Goal: Task Accomplishment & Management: Complete application form

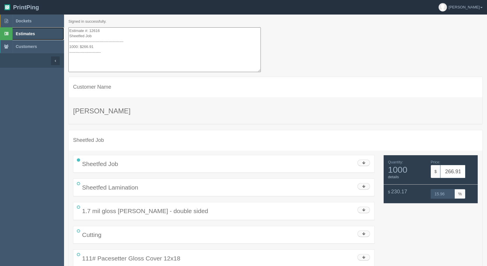
click at [19, 34] on span "Estimates" at bounding box center [25, 33] width 19 height 5
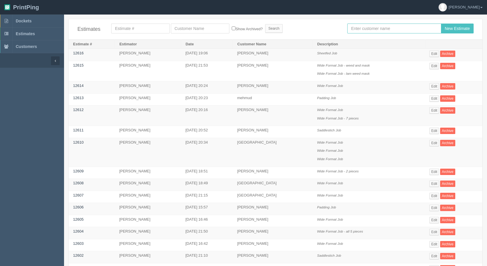
drag, startPoint x: 362, startPoint y: 32, endPoint x: 325, endPoint y: 33, distance: 36.1
click at [361, 32] on input "text" at bounding box center [394, 29] width 94 height 10
type input "[PERSON_NAME]"
click at [456, 27] on input "New Estimate" at bounding box center [457, 29] width 33 height 10
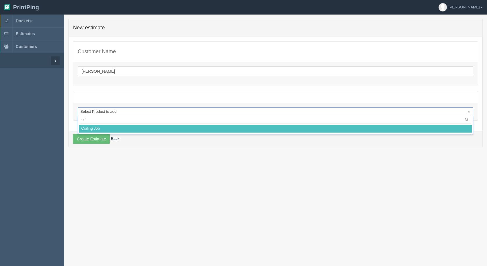
type input "coil"
select select
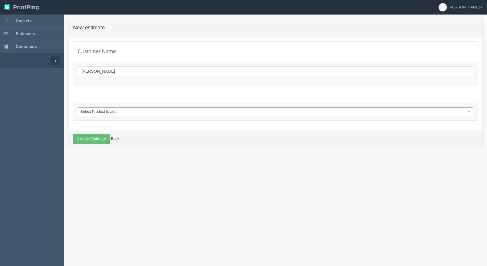
select select "0"
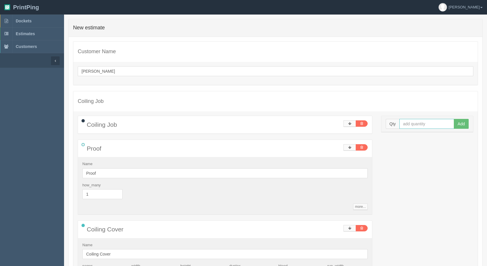
click at [414, 123] on input "text" at bounding box center [426, 124] width 55 height 10
type input "50"
click at [454, 119] on button "Add" at bounding box center [461, 124] width 15 height 10
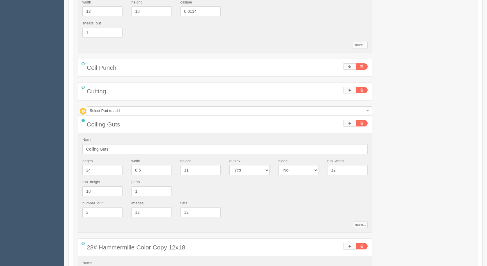
scroll to position [408, 0]
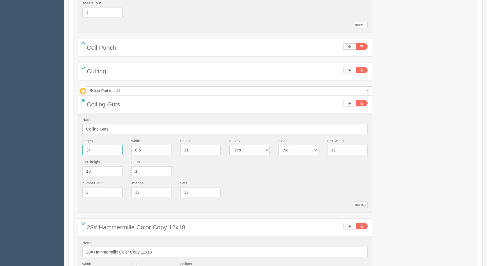
drag, startPoint x: 103, startPoint y: 151, endPoint x: 0, endPoint y: 130, distance: 105.2
click at [0, 130] on section "Dockets Estimates Customers" at bounding box center [243, 151] width 487 height 1088
type input "18"
type input "80.35"
type input "22.65"
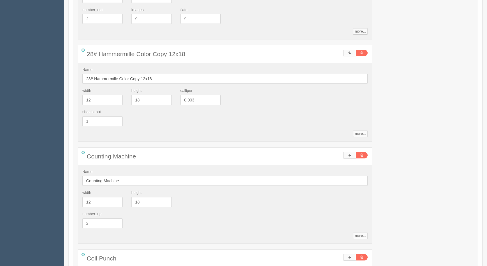
scroll to position [582, 0]
click at [360, 134] on link "more..." at bounding box center [360, 133] width 14 height 6
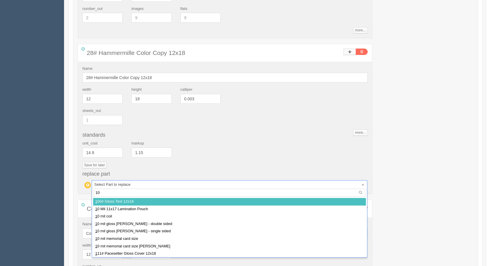
type input "100"
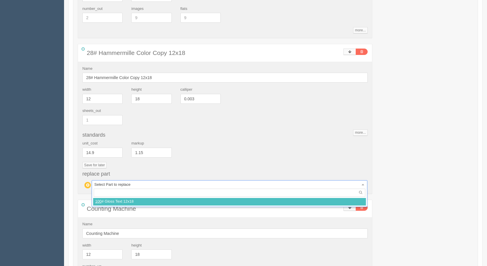
select select
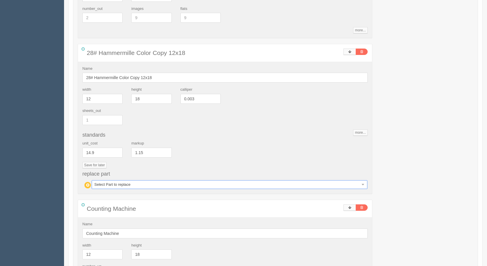
type input "82.83"
type input "22.42"
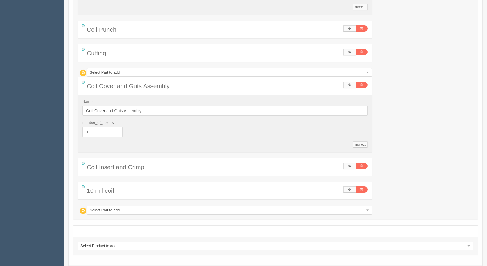
scroll to position [815, 0]
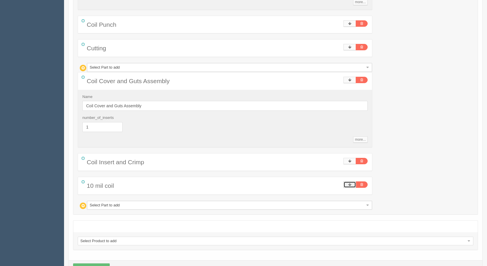
drag, startPoint x: 348, startPoint y: 184, endPoint x: 360, endPoint y: 193, distance: 14.6
click at [348, 184] on icon at bounding box center [349, 184] width 3 height 3
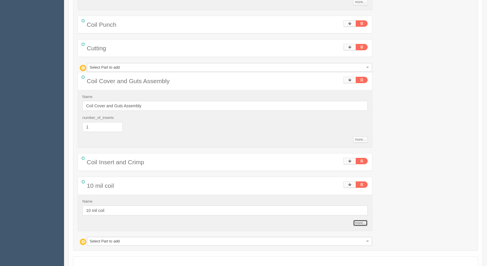
click at [360, 224] on link "more..." at bounding box center [360, 223] width 14 height 6
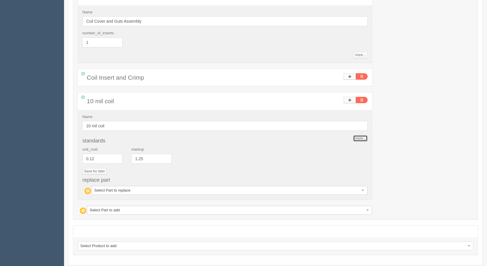
scroll to position [902, 0]
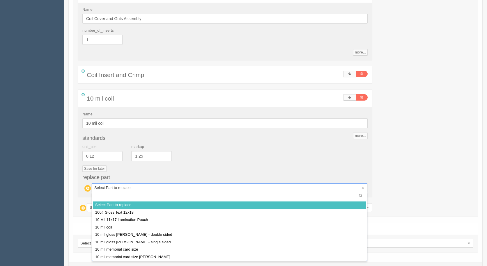
type input "8"
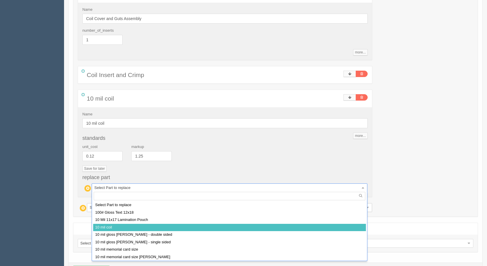
select select
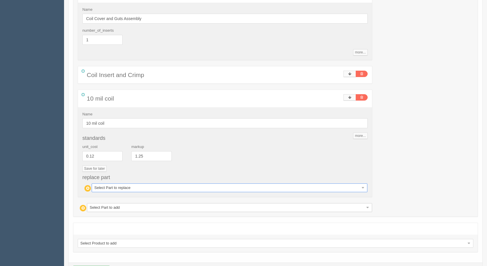
type input "82.83"
type input "22.42"
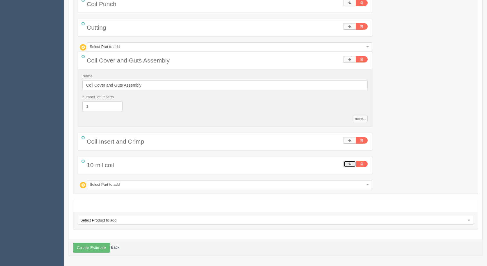
click at [346, 164] on link at bounding box center [350, 164] width 13 height 6
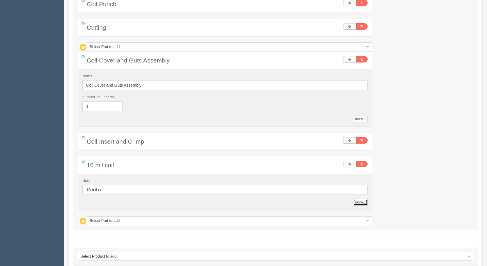
click at [362, 202] on link "more..." at bounding box center [360, 202] width 14 height 6
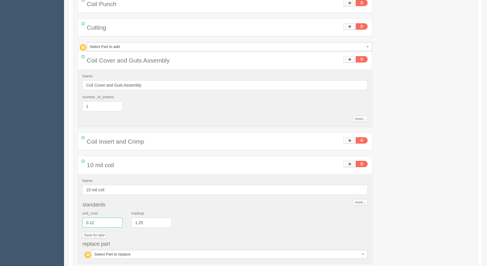
drag, startPoint x: 108, startPoint y: 223, endPoint x: 86, endPoint y: 220, distance: 21.4
click at [86, 222] on input "0.12" at bounding box center [102, 223] width 40 height 10
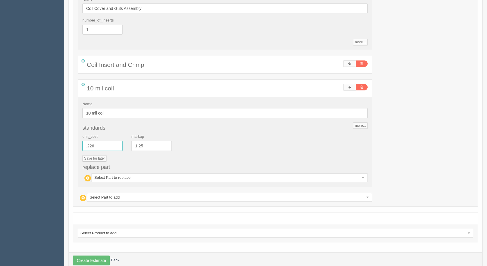
scroll to position [925, 0]
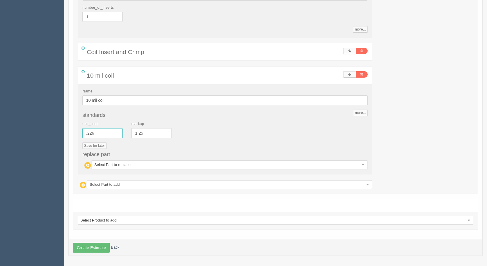
type input ".226"
type input "89.46"
type input "22.62"
type input "0.226"
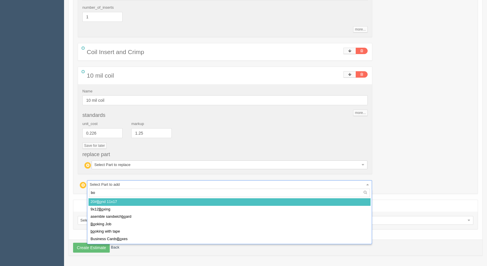
type input "box"
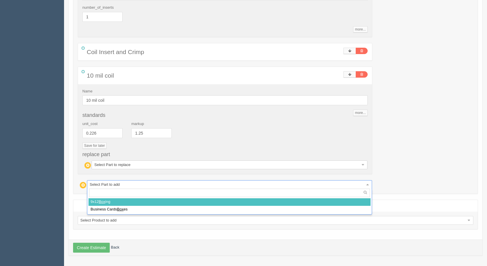
select select
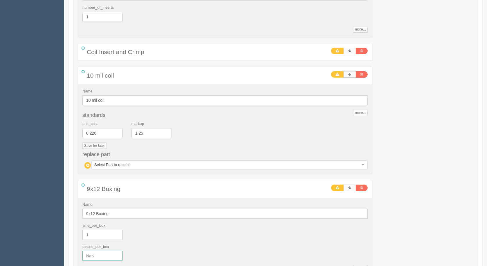
drag, startPoint x: 95, startPoint y: 260, endPoint x: 31, endPoint y: 235, distance: 68.3
type input "50"
type input "90.45"
type input "22.51"
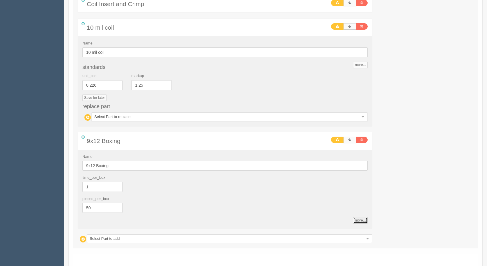
scroll to position [1028, 0]
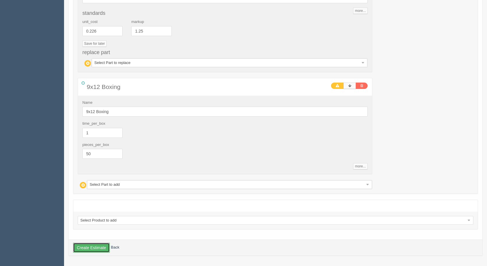
click at [90, 249] on button "Create Estimate" at bounding box center [91, 248] width 37 height 10
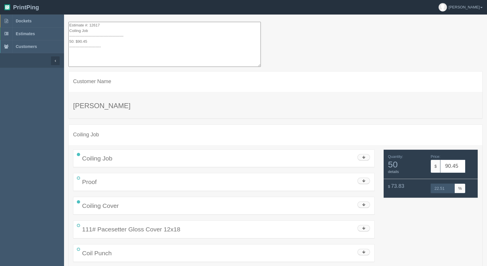
drag, startPoint x: 113, startPoint y: 47, endPoint x: 44, endPoint y: -3, distance: 85.9
click at [44, 0] on html "PrintPing Gerry Administration Edit account ( info@allrushbindery.com ) Logout …" at bounding box center [243, 262] width 487 height 525
